Goal: Task Accomplishment & Management: Manage account settings

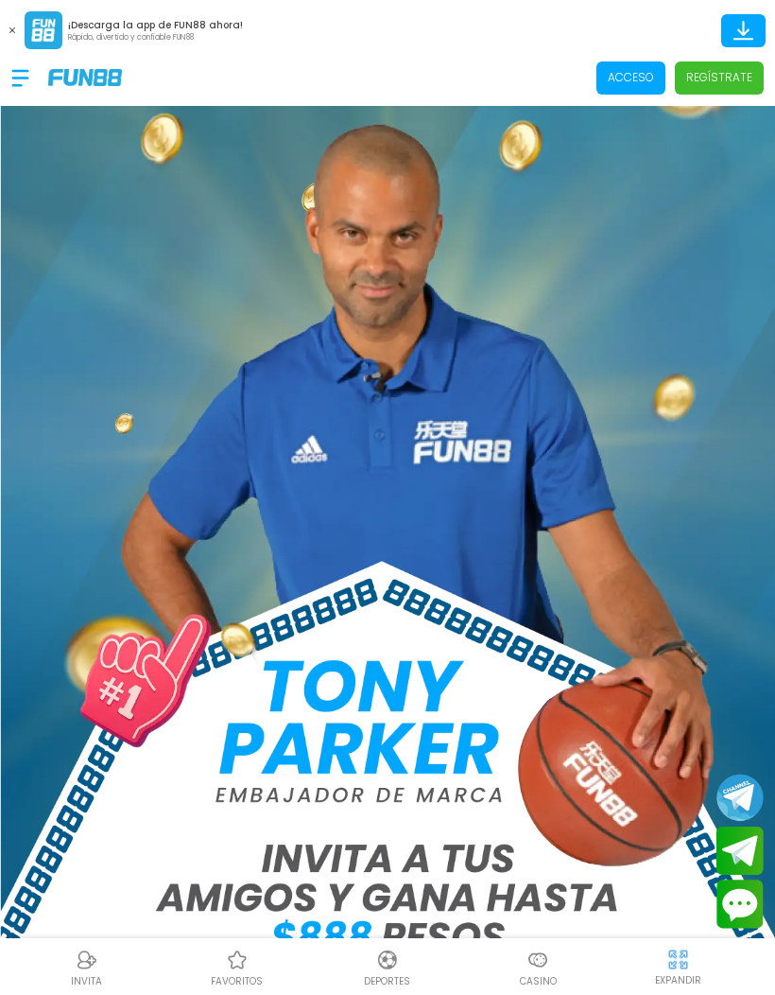
click at [624, 70] on p "Acceso" at bounding box center [631, 77] width 46 height 17
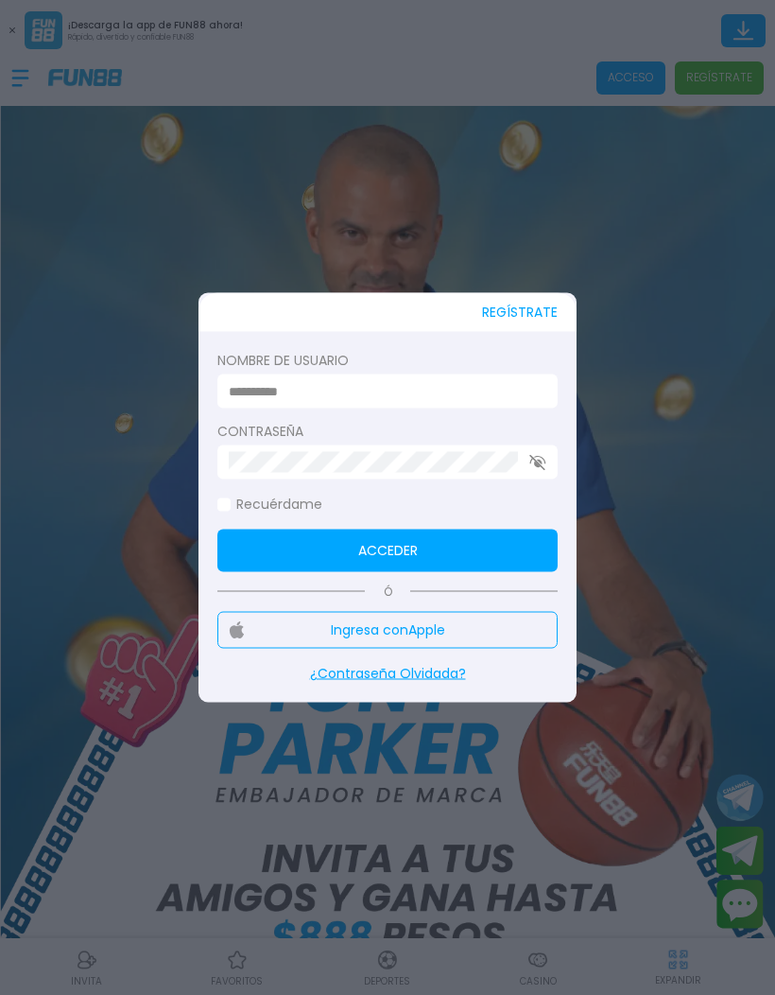
click at [437, 400] on input at bounding box center [382, 391] width 306 height 20
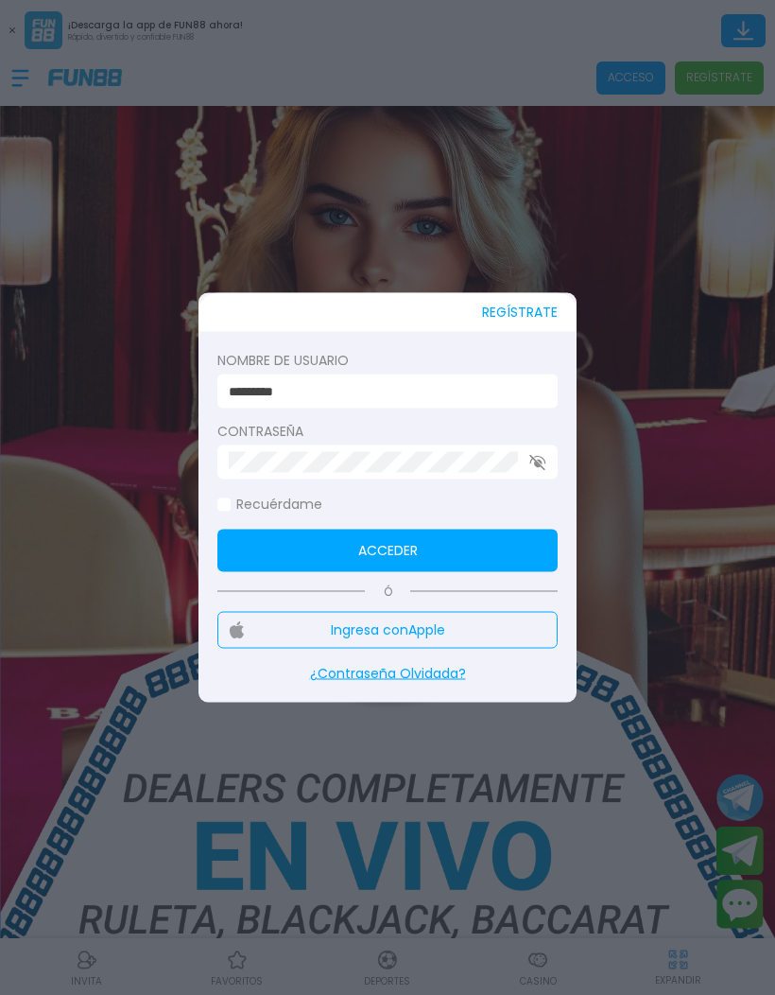
type input "*********"
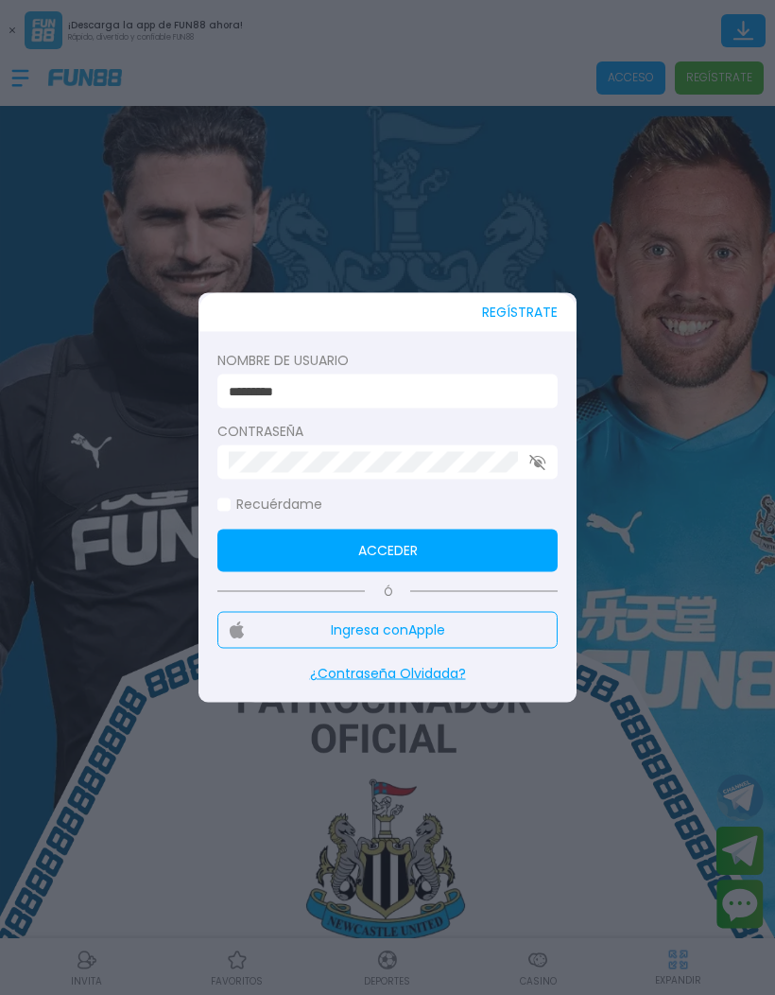
click at [268, 549] on button "Acceder" at bounding box center [387, 551] width 340 height 43
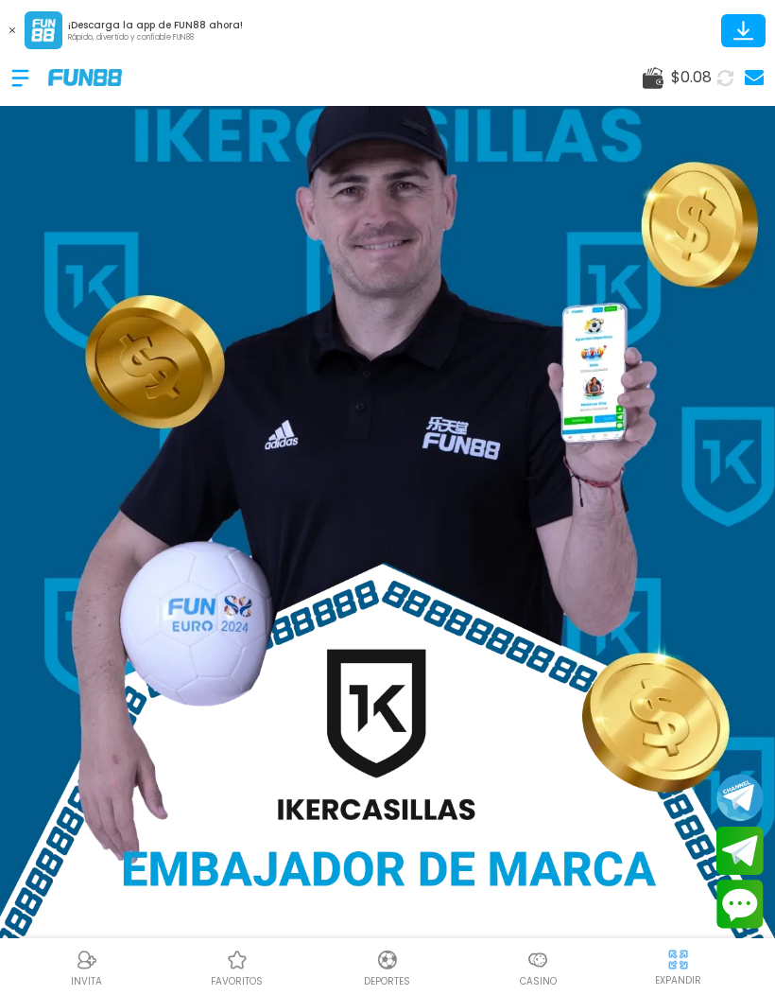
click at [533, 976] on p "Casino" at bounding box center [538, 981] width 37 height 14
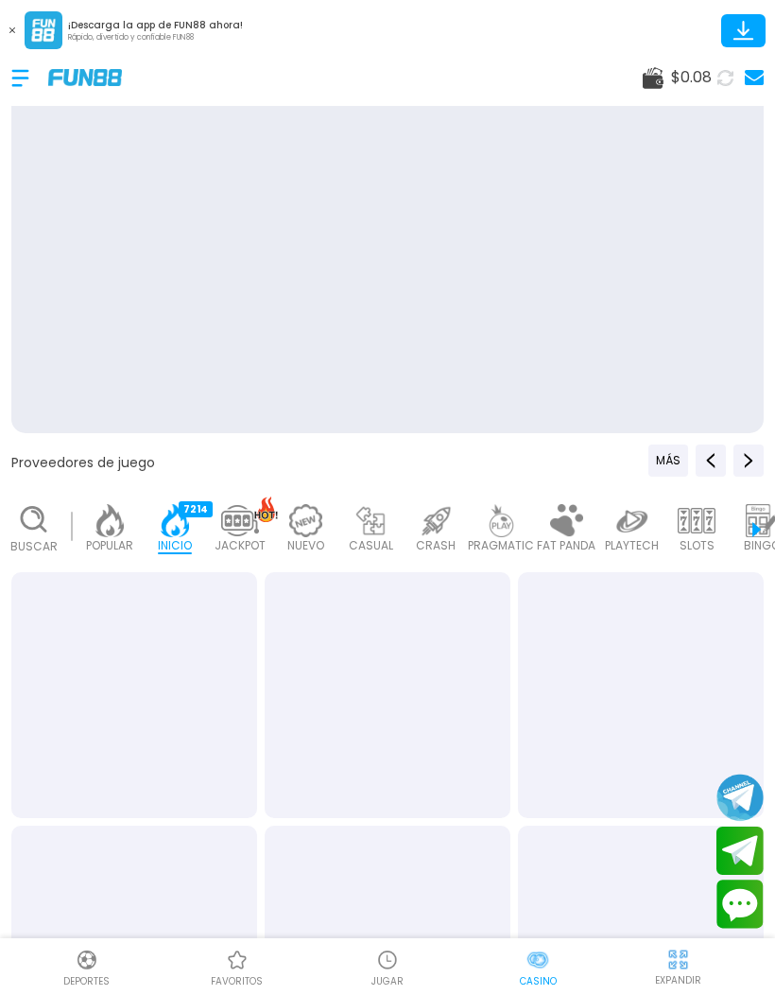
scroll to position [0, 47]
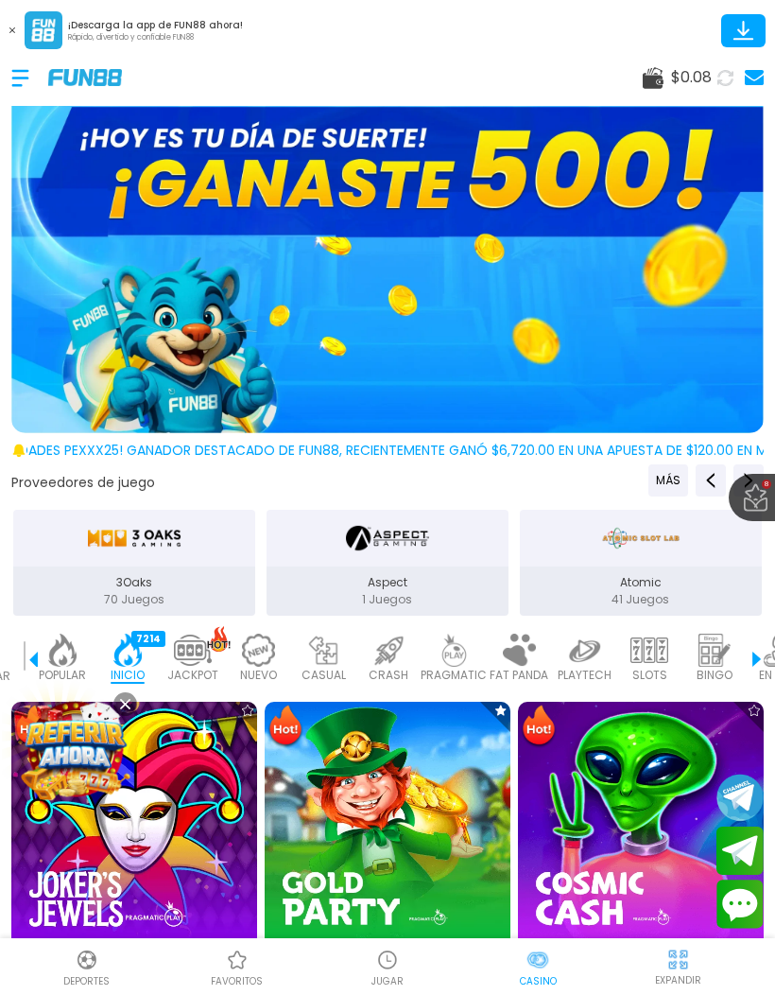
click at [13, 69] on div at bounding box center [29, 78] width 37 height 56
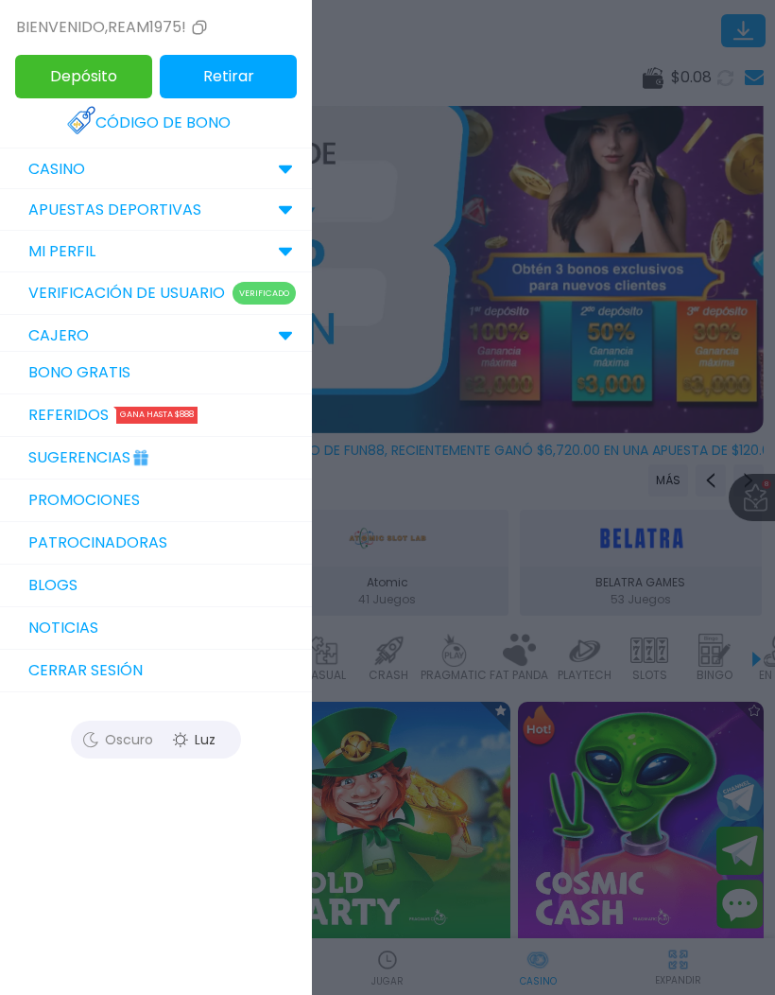
click at [48, 378] on link "Bono Gratis" at bounding box center [156, 373] width 312 height 43
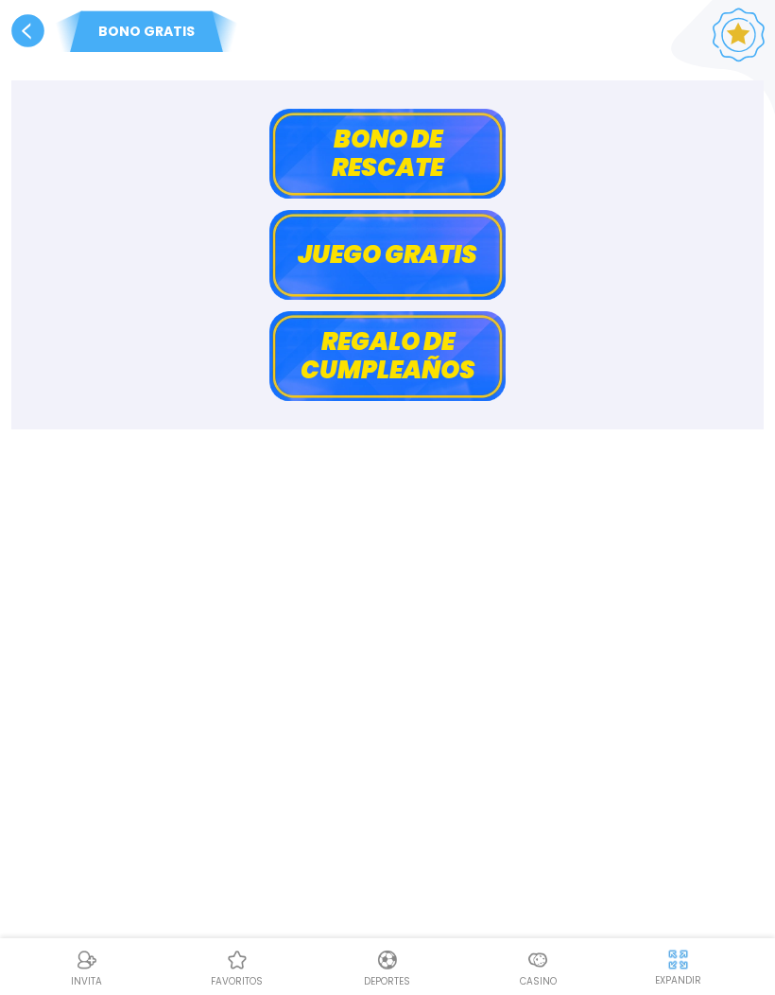
click at [339, 143] on button "Bono de rescate" at bounding box center [387, 154] width 236 height 90
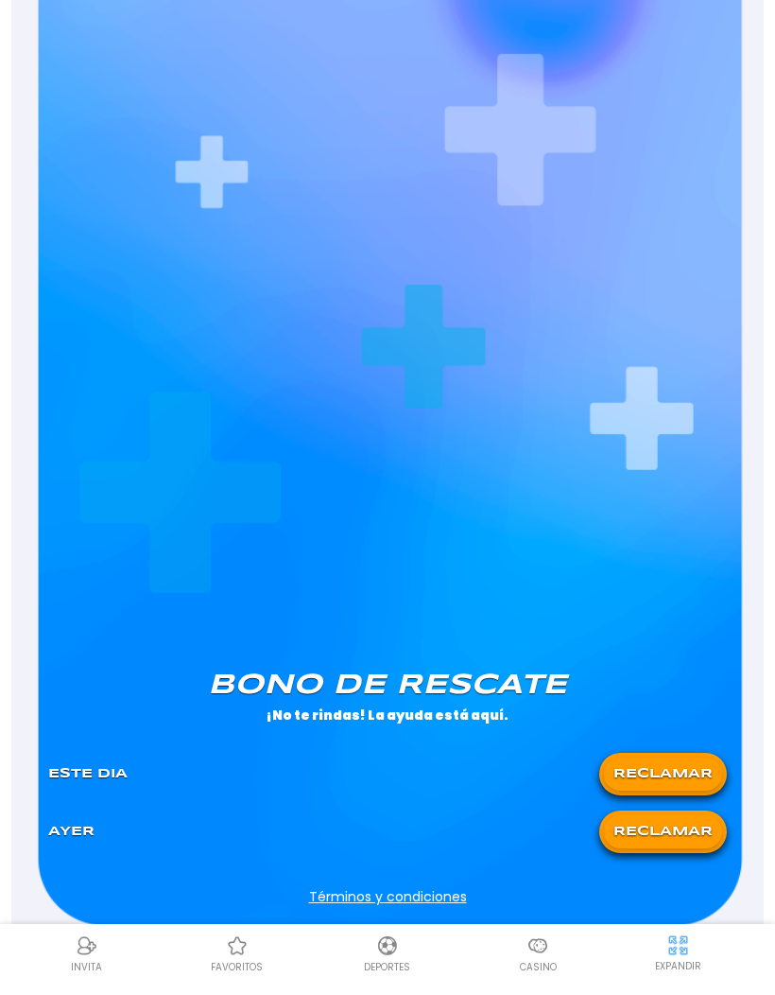
scroll to position [634, 0]
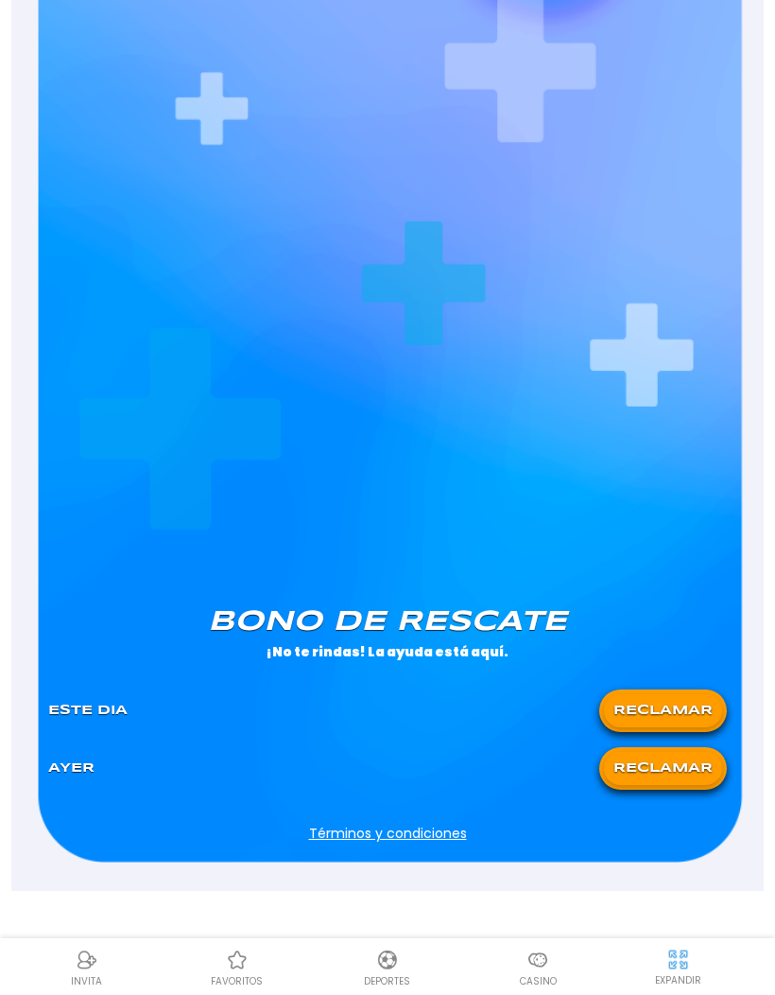
click at [675, 774] on button "RECLAMAR" at bounding box center [663, 768] width 118 height 33
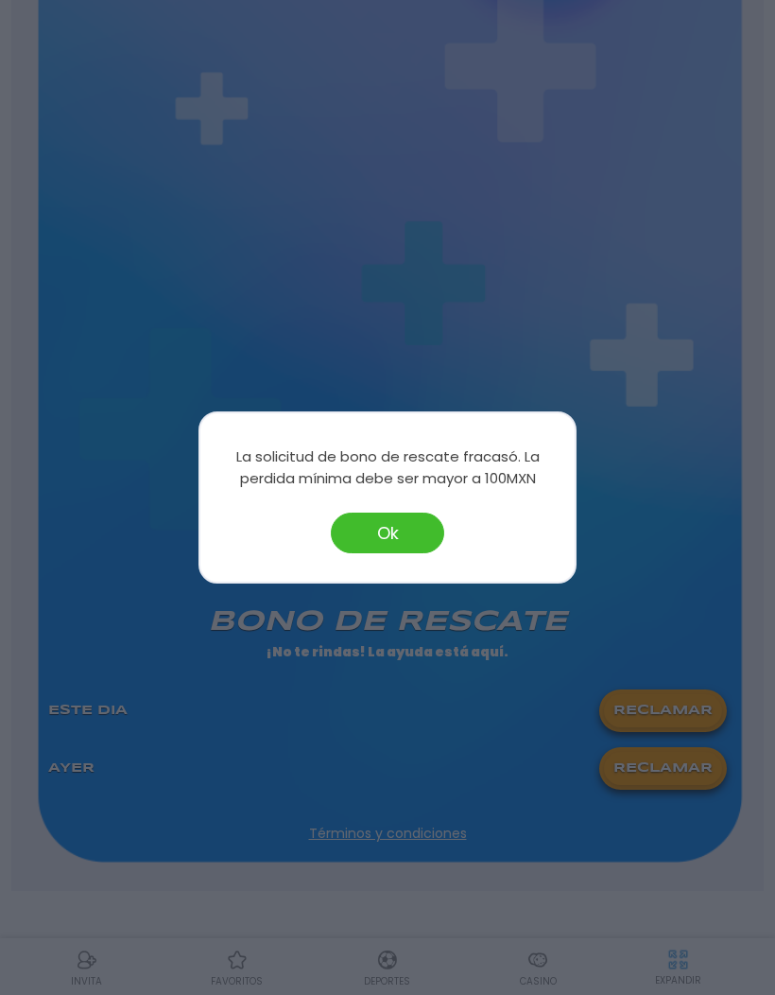
click at [376, 533] on button "Ok" at bounding box center [387, 533] width 113 height 41
